Goal: Task Accomplishment & Management: Manage account settings

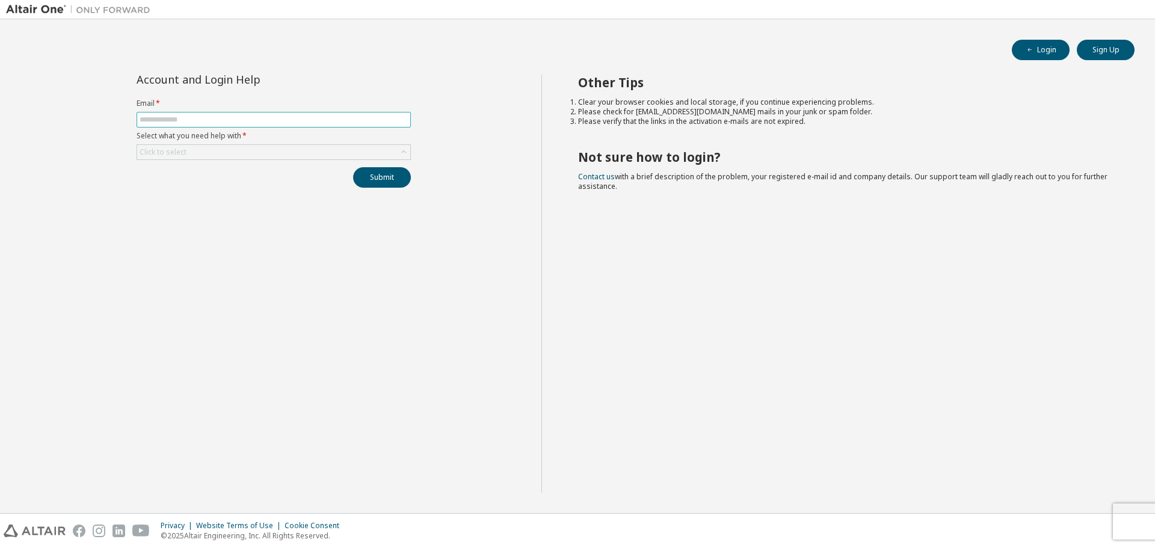
click at [198, 115] on input "text" at bounding box center [274, 120] width 268 height 10
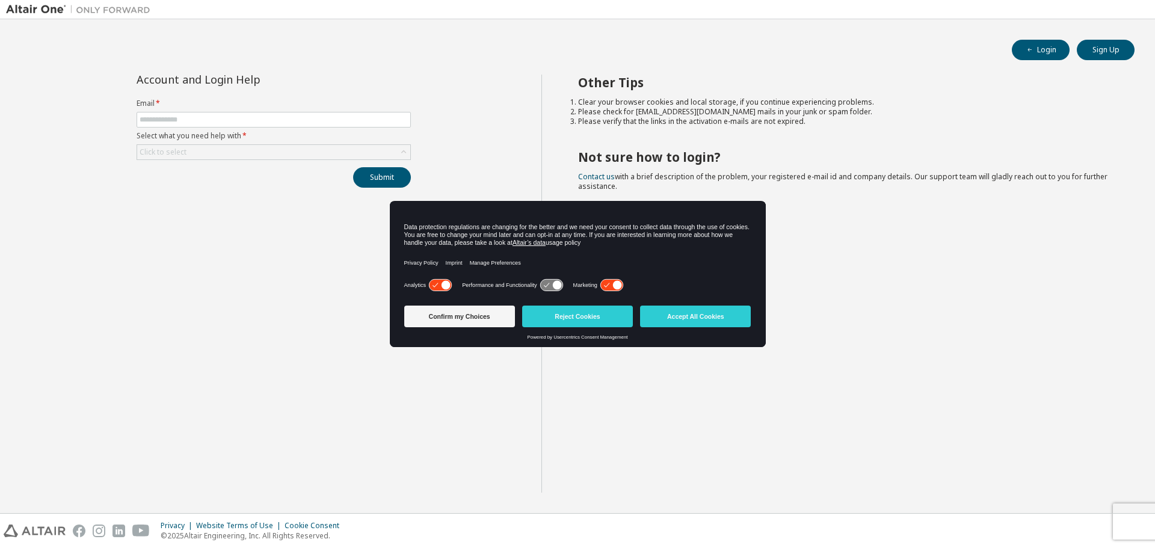
click at [429, 283] on icon at bounding box center [440, 285] width 24 height 13
click at [606, 286] on icon at bounding box center [606, 285] width 5 height 4
click at [475, 312] on button "Confirm my Choices" at bounding box center [459, 317] width 111 height 22
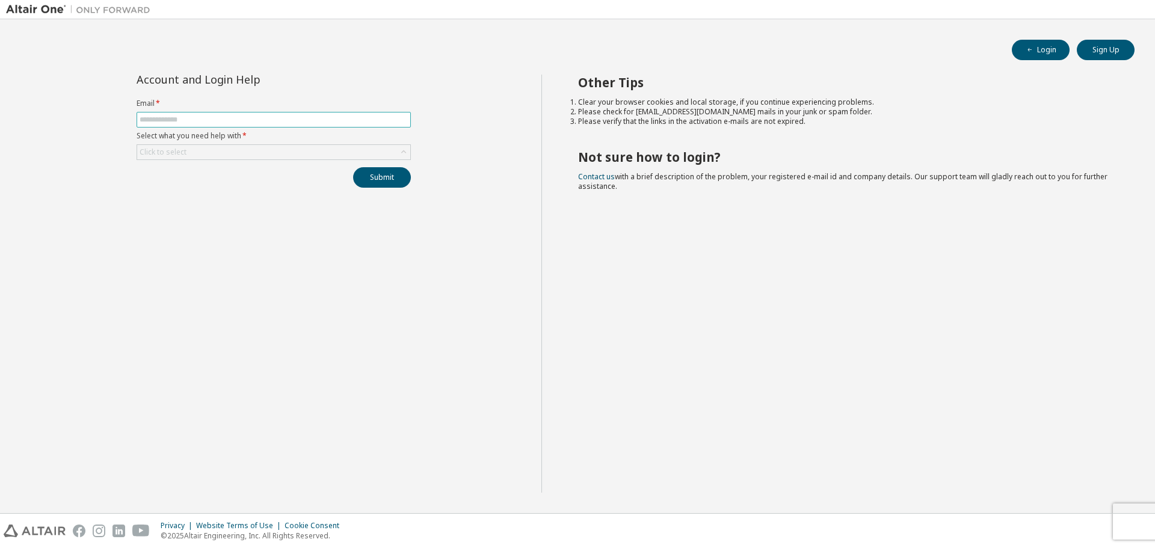
click at [217, 115] on input "text" at bounding box center [274, 120] width 268 height 10
type input "**********"
click at [205, 153] on div "Click to select" at bounding box center [273, 152] width 273 height 14
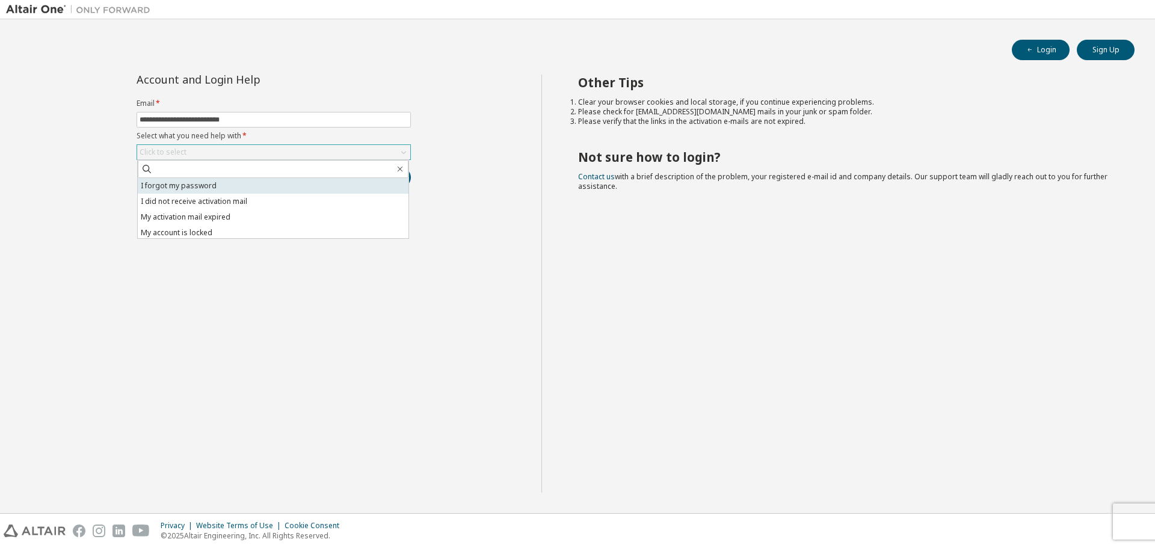
click at [189, 190] on li "I forgot my password" at bounding box center [273, 186] width 271 height 16
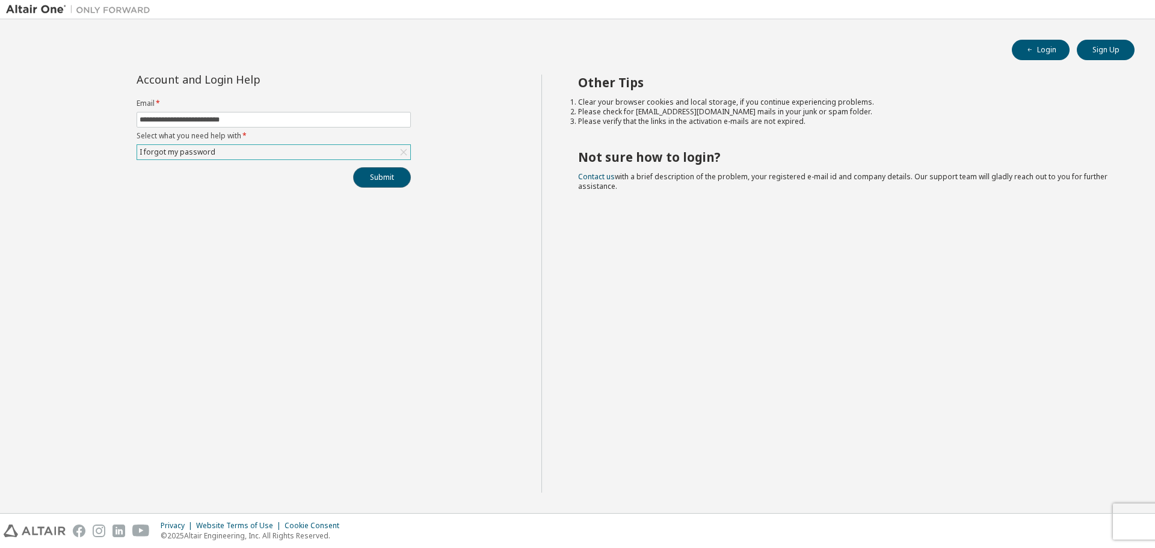
click at [390, 179] on button "Submit" at bounding box center [382, 177] width 58 height 20
